Goal: Task Accomplishment & Management: Use online tool/utility

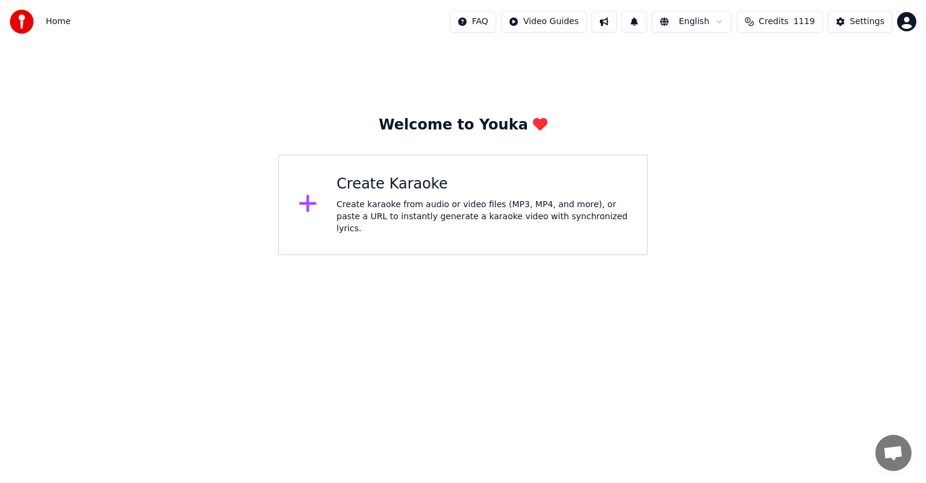
click at [375, 194] on div "Create Karaoke" at bounding box center [481, 184] width 291 height 19
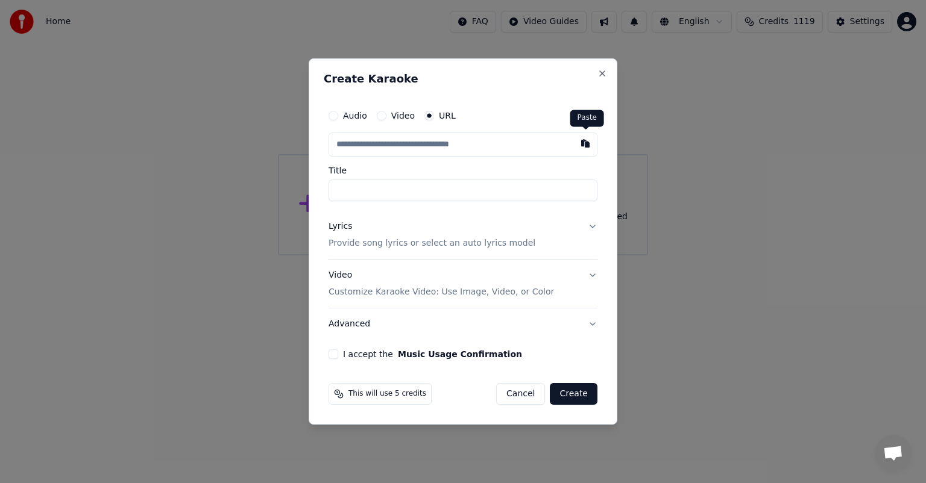
click at [586, 142] on button "button" at bounding box center [585, 144] width 24 height 22
type input "**********"
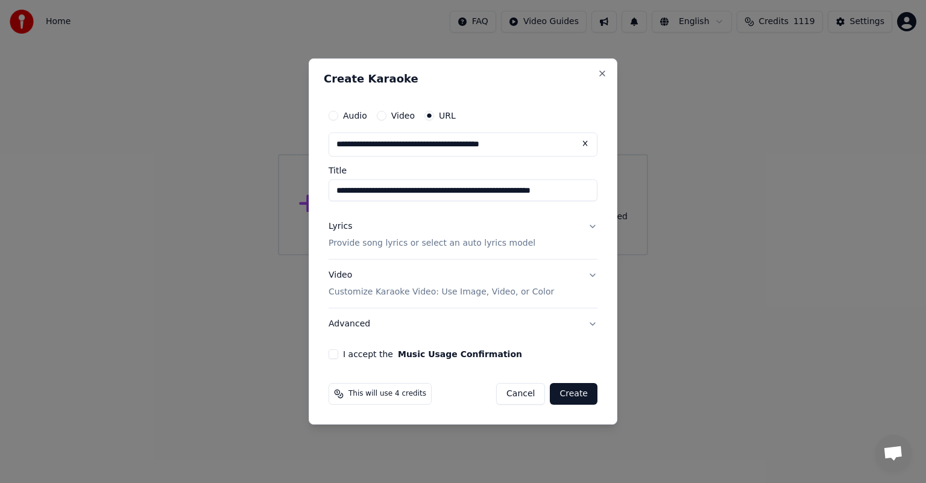
click at [594, 226] on button "Lyrics Provide song lyrics or select an auto lyrics model" at bounding box center [462, 235] width 269 height 48
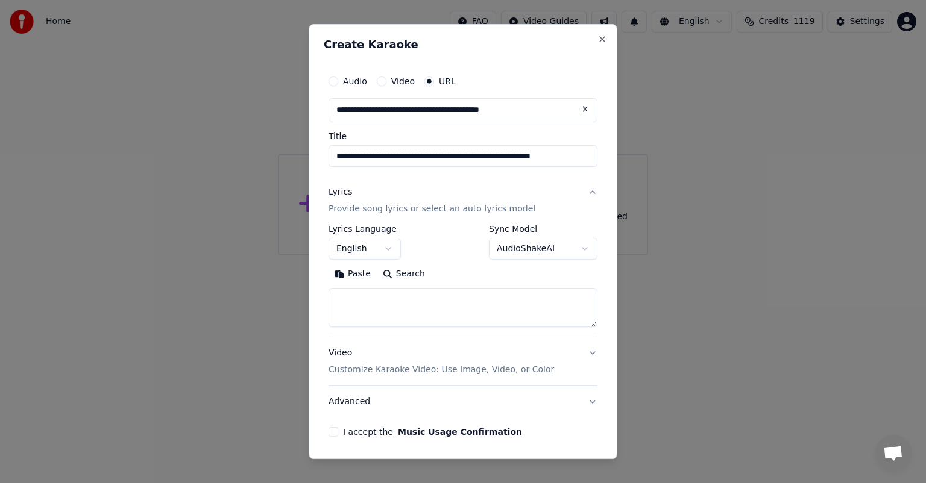
click at [407, 274] on button "Search" at bounding box center [404, 274] width 54 height 19
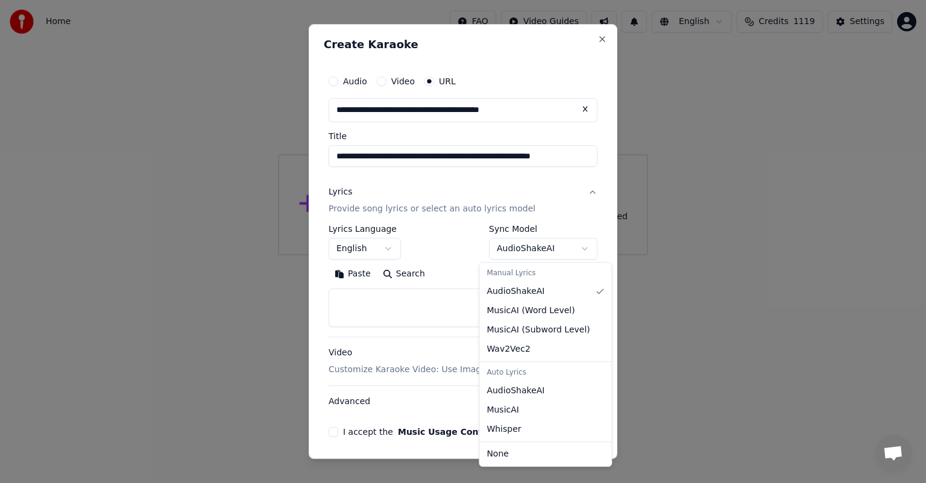
click at [578, 248] on body "**********" at bounding box center [463, 128] width 926 height 256
select select "**********"
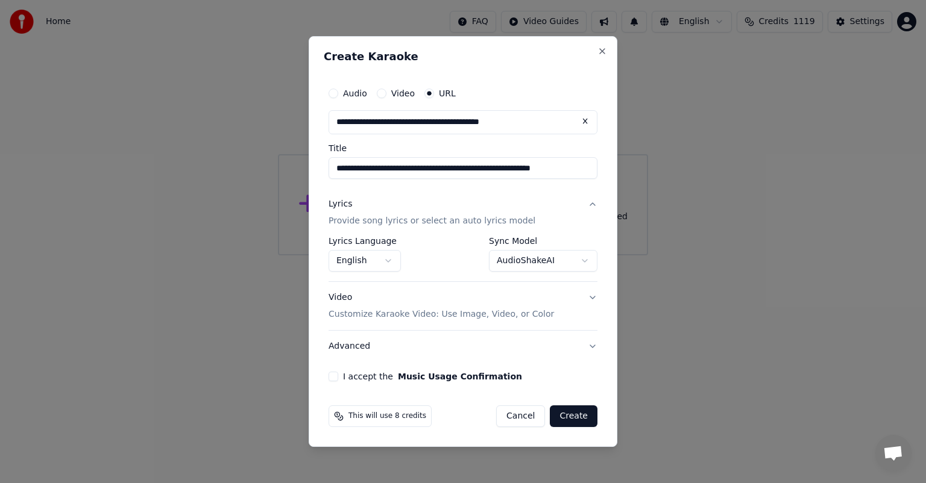
drag, startPoint x: 330, startPoint y: 379, endPoint x: 340, endPoint y: 377, distance: 9.8
click at [330, 379] on button "I accept the Music Usage Confirmation" at bounding box center [333, 377] width 10 height 10
click at [581, 415] on button "Create" at bounding box center [574, 417] width 48 height 22
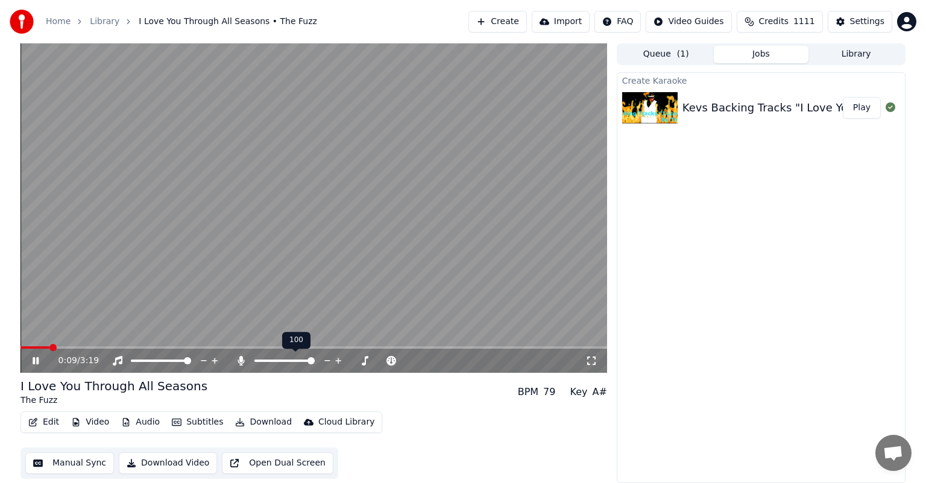
click at [315, 365] on span at bounding box center [310, 360] width 7 height 7
click at [262, 420] on button "Download" at bounding box center [263, 422] width 66 height 17
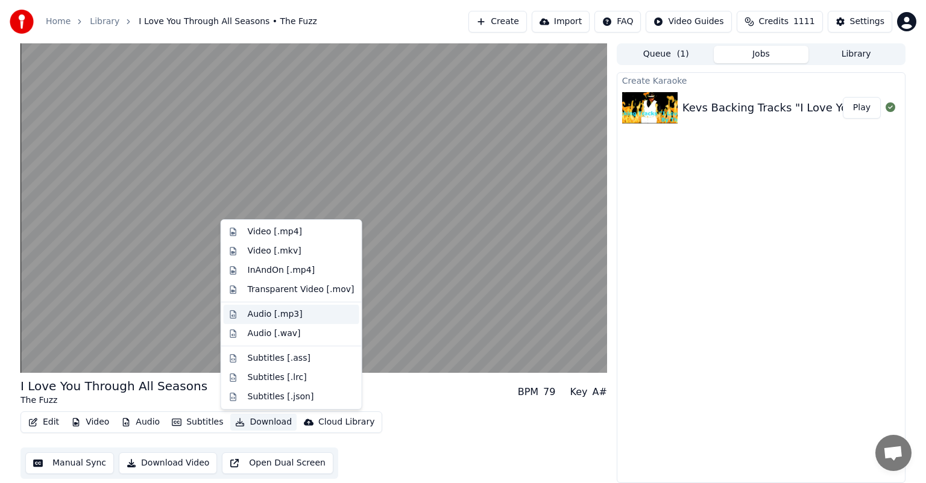
click at [281, 317] on div "Audio [.mp3]" at bounding box center [275, 315] width 55 height 12
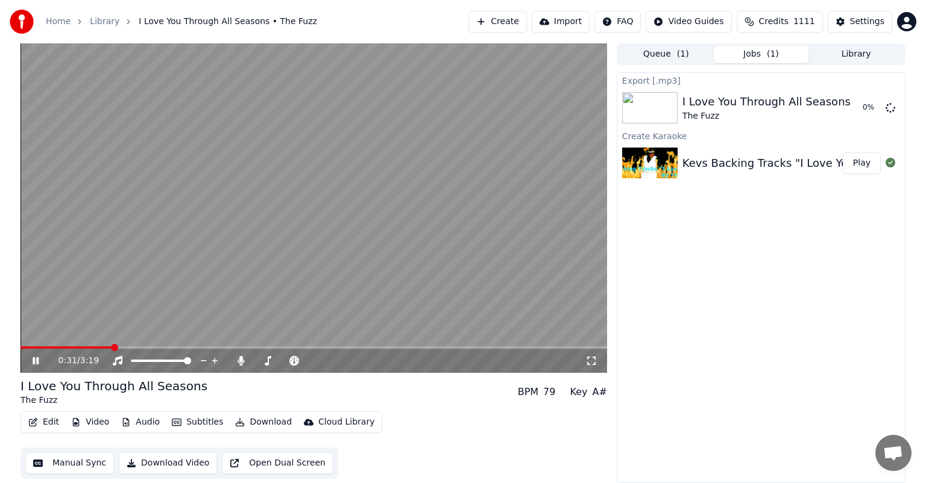
click at [38, 359] on icon at bounding box center [36, 360] width 6 height 7
click at [853, 111] on button "Show" at bounding box center [858, 108] width 43 height 22
click at [857, 55] on button "Library" at bounding box center [855, 54] width 95 height 17
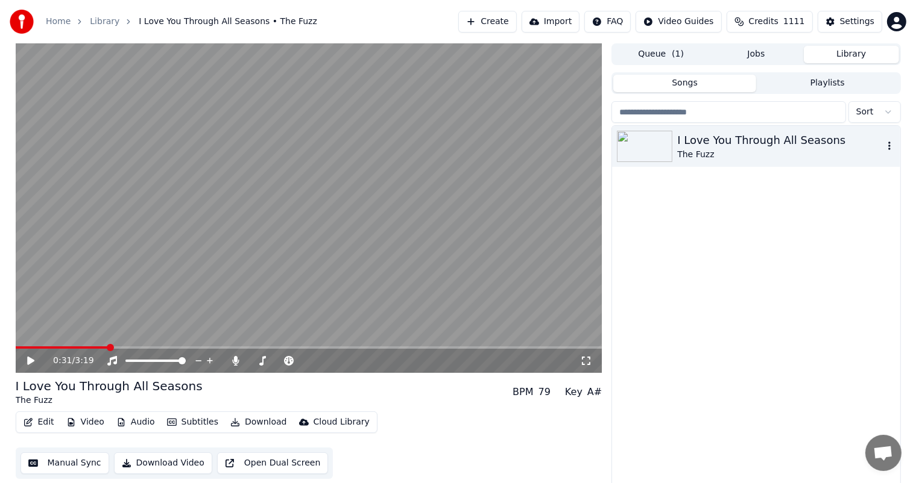
click at [887, 148] on icon "button" at bounding box center [889, 146] width 12 height 10
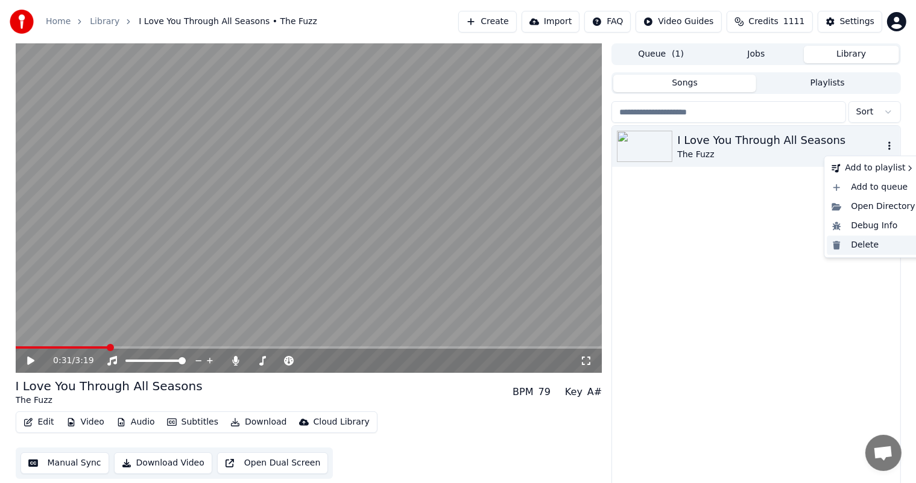
click at [856, 247] on div "Delete" at bounding box center [872, 245] width 93 height 19
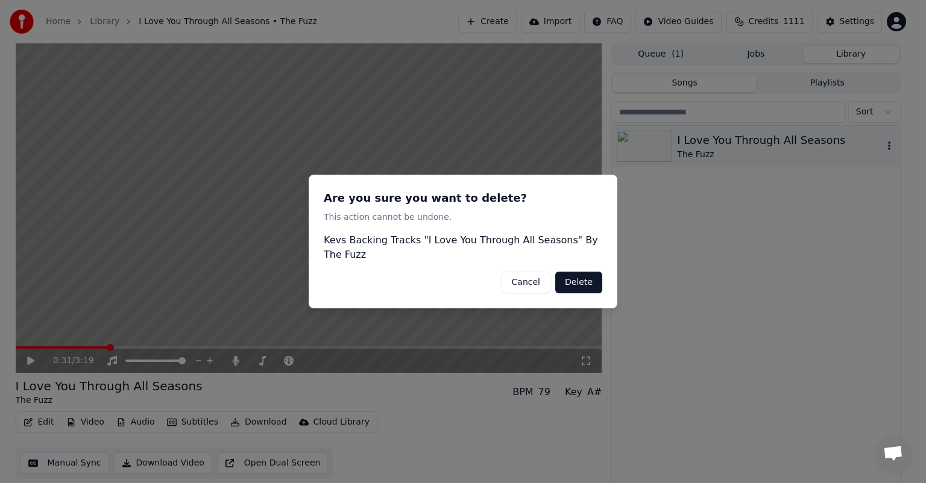
click at [584, 282] on button "Delete" at bounding box center [578, 283] width 47 height 22
